Goal: Find specific fact: Find specific fact

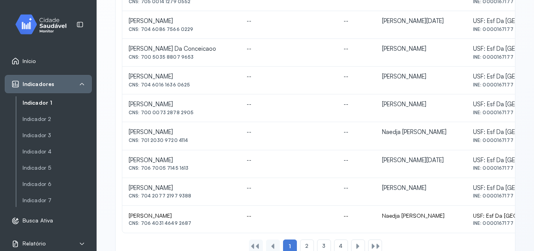
scroll to position [392, 0]
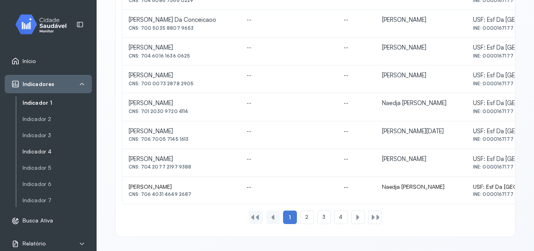
click at [33, 152] on link "Indicador 4" at bounding box center [57, 151] width 69 height 7
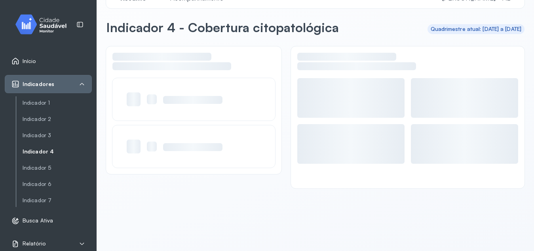
scroll to position [22, 0]
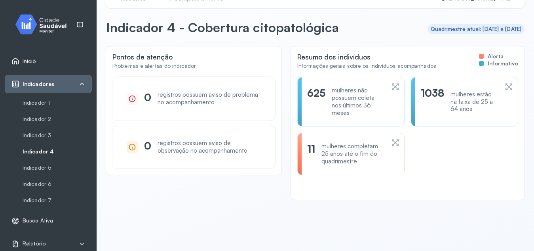
click at [391, 139] on icon at bounding box center [395, 143] width 8 height 10
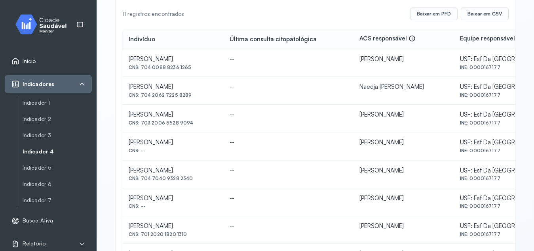
scroll to position [83, 0]
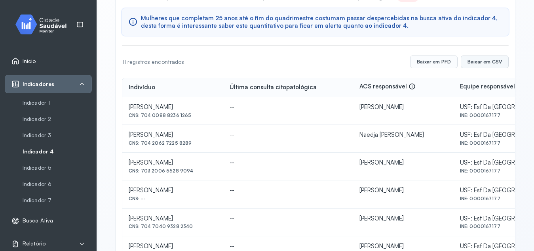
click at [468, 64] on button "Baixar em CSV" at bounding box center [485, 61] width 48 height 13
click at [470, 64] on button "Baixar em CSV" at bounding box center [485, 61] width 48 height 13
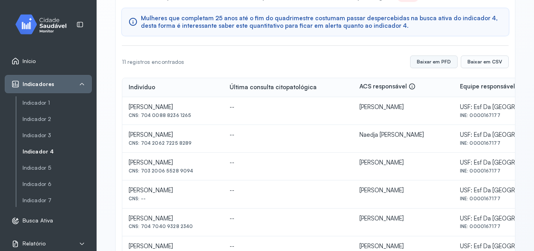
click at [439, 61] on button "Baixar em PFD" at bounding box center [434, 61] width 48 height 13
click at [127, 105] on td "[PERSON_NAME] CNS: 704 0088 8236 1265" at bounding box center [172, 111] width 101 height 28
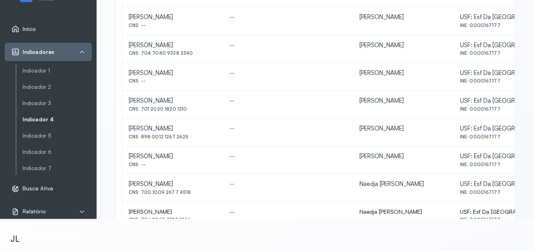
scroll to position [255, 0]
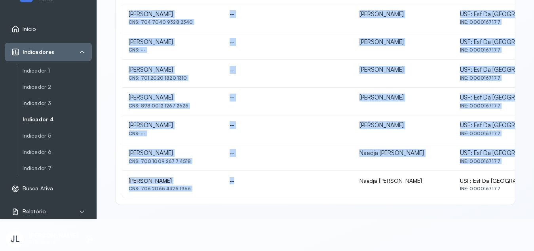
drag, startPoint x: 127, startPoint y: 105, endPoint x: 334, endPoint y: 194, distance: 225.5
click at [334, 194] on tbody "[PERSON_NAME] Dos Santos Gama CNS: 704 0088 8236 1265 -- [PERSON_NAME] [GEOGRAP…" at bounding box center [355, 45] width 467 height 305
copy tbody "[PERSON_NAME] Dos Santos Gama CNS: 704 0088 8236 1265 -- [PERSON_NAME] [GEOGRAP…"
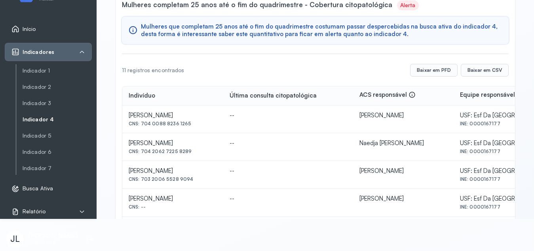
scroll to position [0, 0]
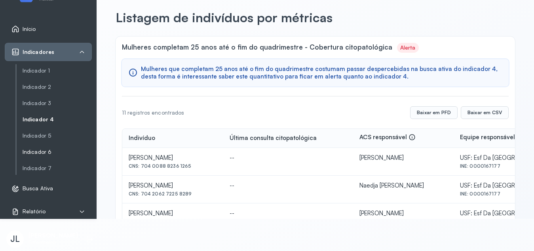
click at [38, 152] on link "Indicador 6" at bounding box center [57, 152] width 69 height 7
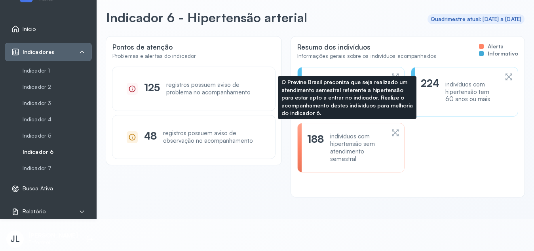
click at [337, 145] on div "indivíduos com hipertensão sem atendimento semestral" at bounding box center [357, 148] width 54 height 30
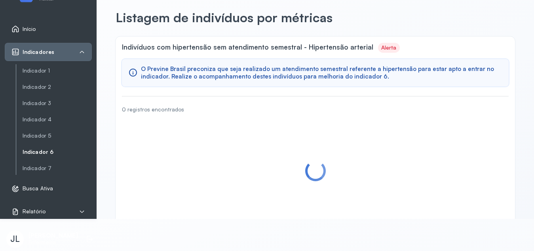
click at [337, 145] on div "Indivíduos com hipertensão sem atendimento semestral - Hipertensão arterial Ale…" at bounding box center [316, 130] width 400 height 189
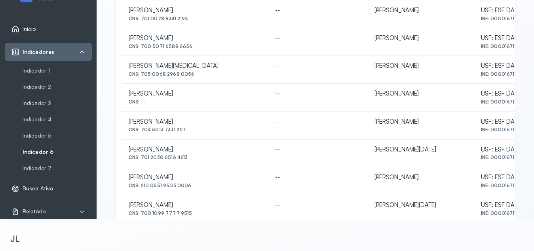
scroll to position [146, 0]
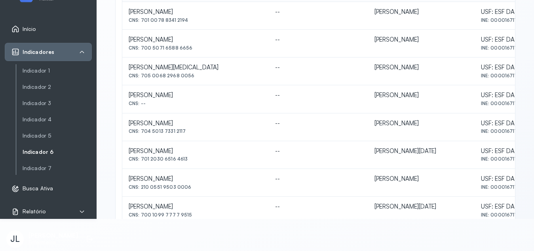
drag, startPoint x: 527, startPoint y: 76, endPoint x: 488, endPoint y: 77, distance: 39.6
click at [488, 77] on div "Indicador 6 Listagem de indivíduos Listagem de indivíduos por métricas Indivídu…" at bounding box center [316, 143] width 438 height 643
click at [474, 77] on td "[PERSON_NAME]" at bounding box center [421, 71] width 106 height 28
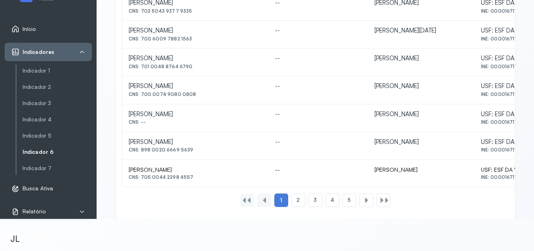
scroll to position [392, 0]
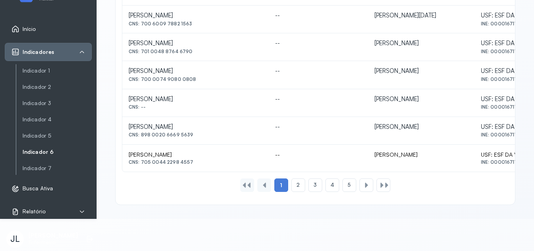
drag, startPoint x: 141, startPoint y: 133, endPoint x: 194, endPoint y: 139, distance: 53.0
click at [194, 139] on td "[PERSON_NAME] CNS: 898 0020 6669 5639" at bounding box center [195, 131] width 147 height 28
copy div "898 0020 6669 5639"
drag, startPoint x: 142, startPoint y: 162, endPoint x: 189, endPoint y: 163, distance: 46.7
click at [189, 163] on div "CNS: 705 0044 2298 4557" at bounding box center [196, 162] width 134 height 6
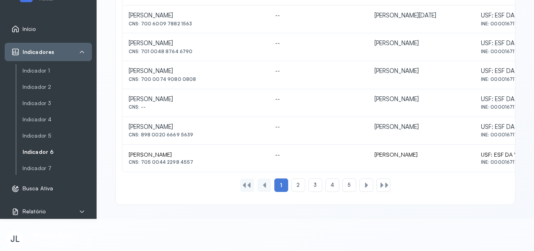
copy div "705 0044 2298 4557"
click at [298, 186] on div "2" at bounding box center [299, 184] width 14 height 13
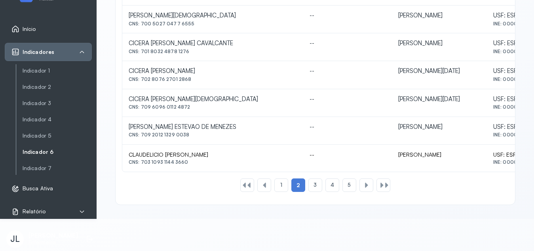
drag, startPoint x: 140, startPoint y: 134, endPoint x: 194, endPoint y: 140, distance: 54.2
click at [194, 140] on td "[PERSON_NAME] ESTEVAO DE MENEZES CNS: 709 2012 1329 0038" at bounding box center [212, 131] width 181 height 28
copy div "709 2012 1329 0038"
click at [314, 185] on span "3" at bounding box center [315, 184] width 3 height 7
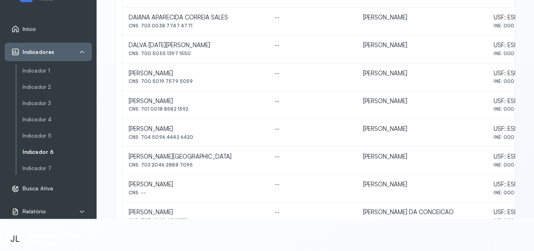
scroll to position [196, 0]
drag, startPoint x: 142, startPoint y: 135, endPoint x: 192, endPoint y: 137, distance: 50.3
click at [192, 137] on div "CNS: 704 5096 4442 6420" at bounding box center [195, 136] width 133 height 6
copy div "704 5096 4442 6420"
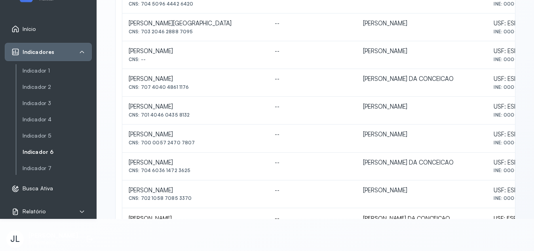
scroll to position [335, 0]
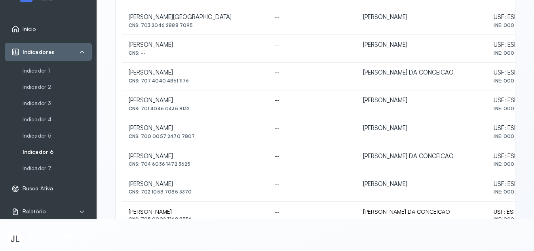
drag, startPoint x: 141, startPoint y: 109, endPoint x: 195, endPoint y: 112, distance: 53.6
click at [195, 112] on td "[PERSON_NAME] CNS: 701 4046 0435 8132" at bounding box center [195, 104] width 146 height 28
copy div "701 4046 0435 8132"
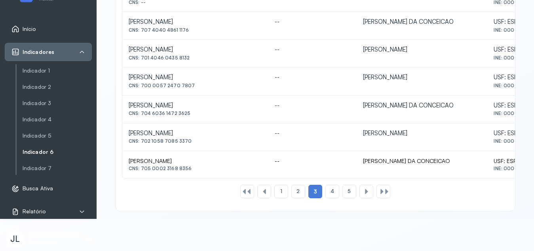
scroll to position [392, 0]
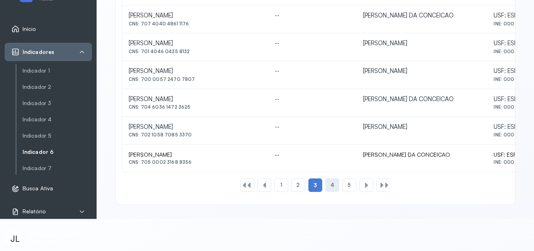
click at [331, 182] on span "4" at bounding box center [333, 184] width 4 height 7
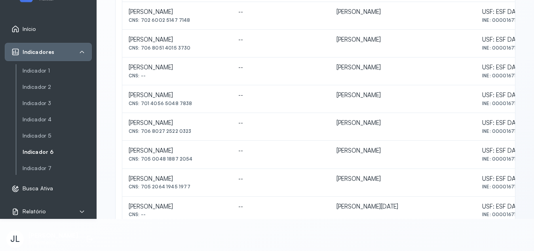
scroll to position [309, 0]
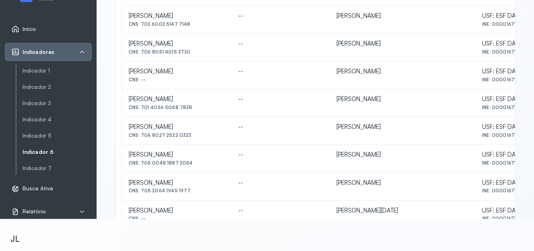
drag, startPoint x: 141, startPoint y: 108, endPoint x: 192, endPoint y: 112, distance: 51.3
click at [192, 112] on td "[PERSON_NAME] CNS: 701 4056 5048 7838" at bounding box center [177, 103] width 110 height 28
copy div "701 4056 5048 7838"
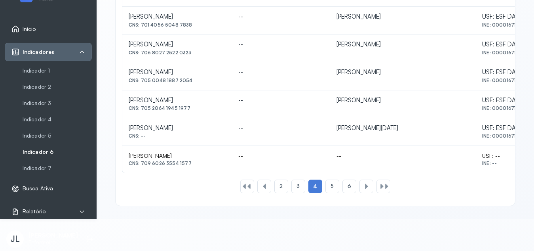
scroll to position [392, 0]
click at [326, 185] on div "5" at bounding box center [333, 184] width 14 height 13
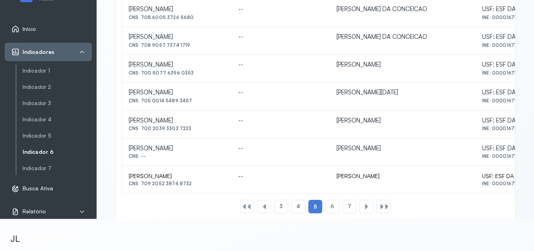
scroll to position [374, 0]
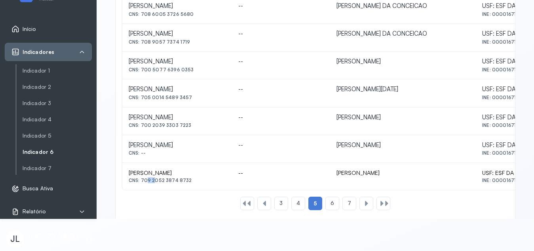
drag, startPoint x: 143, startPoint y: 179, endPoint x: 151, endPoint y: 178, distance: 8.7
click at [151, 178] on div "CNS: 709 2052 3874 8732" at bounding box center [177, 180] width 97 height 6
drag, startPoint x: 141, startPoint y: 179, endPoint x: 191, endPoint y: 188, distance: 51.0
click at [191, 188] on td "[PERSON_NAME] FILHO CNS: 709 2052 3874 8732" at bounding box center [177, 176] width 110 height 27
